Goal: Transaction & Acquisition: Purchase product/service

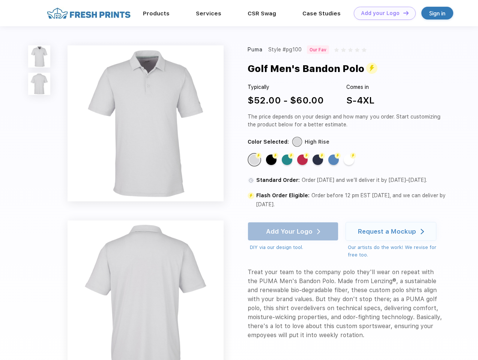
click at [382, 13] on link "Add your Logo Design Tool" at bounding box center [385, 13] width 62 height 13
click at [0, 0] on div "Design Tool" at bounding box center [0, 0] width 0 height 0
click at [403, 13] on link "Add your Logo Design Tool" at bounding box center [385, 13] width 62 height 13
click at [39, 56] on img at bounding box center [39, 56] width 22 height 22
click at [39, 84] on img at bounding box center [39, 84] width 22 height 22
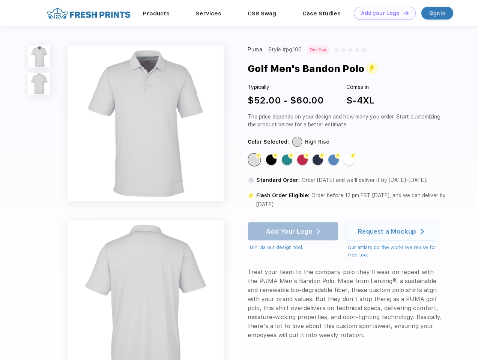
click at [255, 160] on div "Flash Color" at bounding box center [254, 160] width 11 height 11
click at [272, 160] on div "Flash Color" at bounding box center [271, 160] width 11 height 11
click at [288, 160] on div "Flash Color" at bounding box center [287, 160] width 11 height 11
click at [303, 160] on div "Flash Color" at bounding box center [302, 160] width 11 height 11
click at [319, 160] on div "Flash Color" at bounding box center [318, 160] width 11 height 11
